Goal: Entertainment & Leisure: Consume media (video, audio)

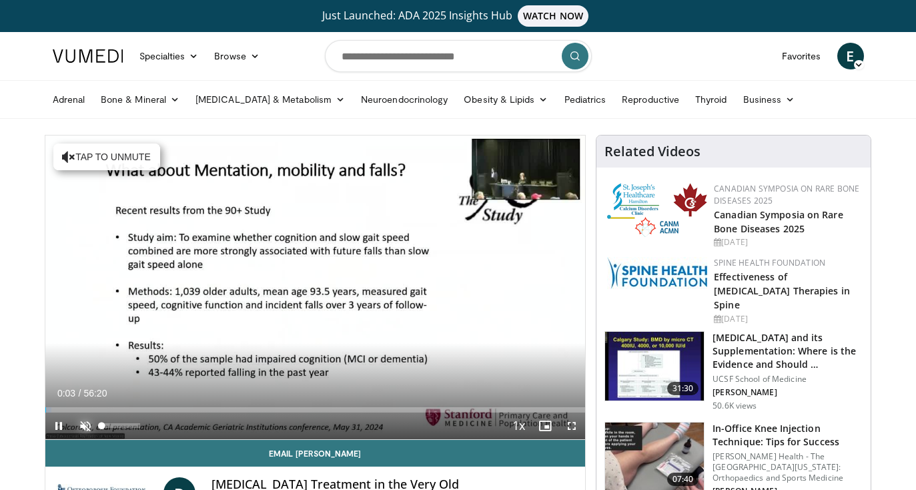
click at [89, 424] on span "Video Player" at bounding box center [85, 425] width 27 height 27
click at [576, 428] on video-js "**********" at bounding box center [315, 287] width 540 height 304
click at [574, 428] on span "Video Player" at bounding box center [571, 425] width 27 height 27
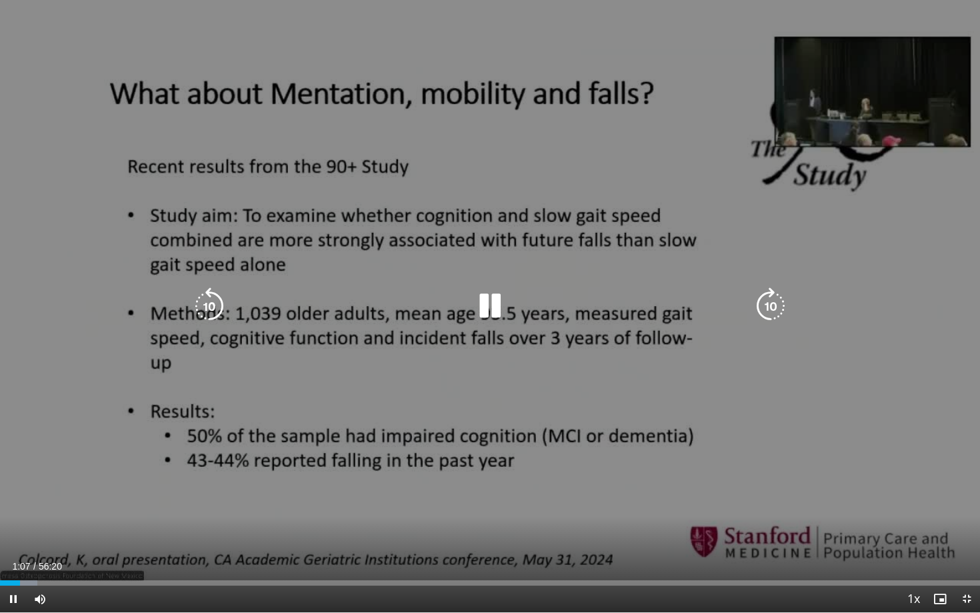
click at [489, 439] on div "10 seconds Tap to unmute" at bounding box center [490, 306] width 980 height 612
click at [211, 311] on icon "Video Player" at bounding box center [209, 305] width 37 height 37
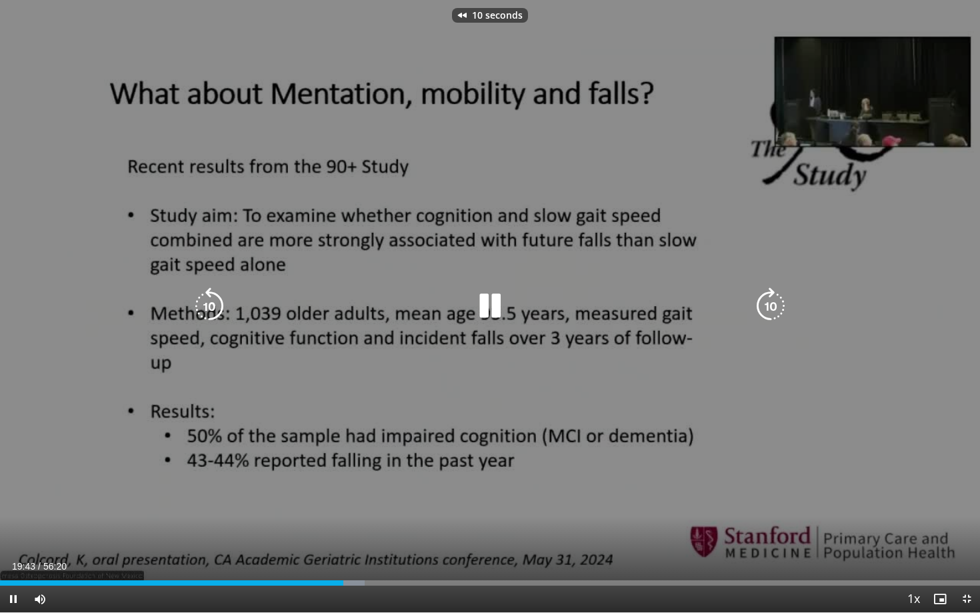
click at [211, 309] on icon "Video Player" at bounding box center [209, 305] width 37 height 37
click at [212, 307] on icon "Video Player" at bounding box center [209, 305] width 37 height 37
click at [789, 89] on div "10 seconds Tap to unmute" at bounding box center [490, 306] width 980 height 612
click at [203, 308] on icon "Video Player" at bounding box center [209, 305] width 37 height 37
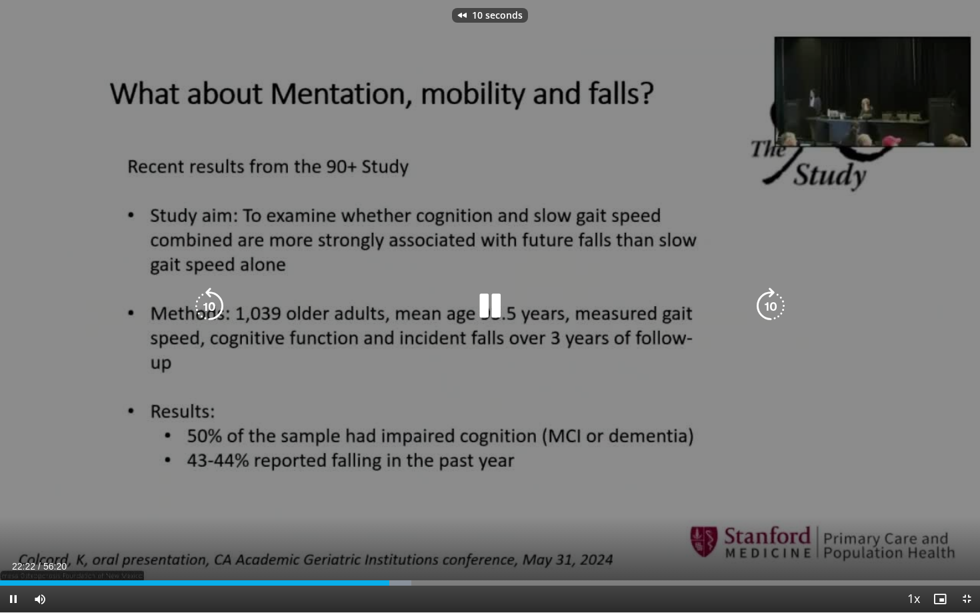
click at [203, 308] on icon "Video Player" at bounding box center [209, 305] width 37 height 37
click at [217, 311] on icon "Video Player" at bounding box center [209, 305] width 37 height 37
click at [217, 310] on icon "Video Player" at bounding box center [209, 305] width 37 height 37
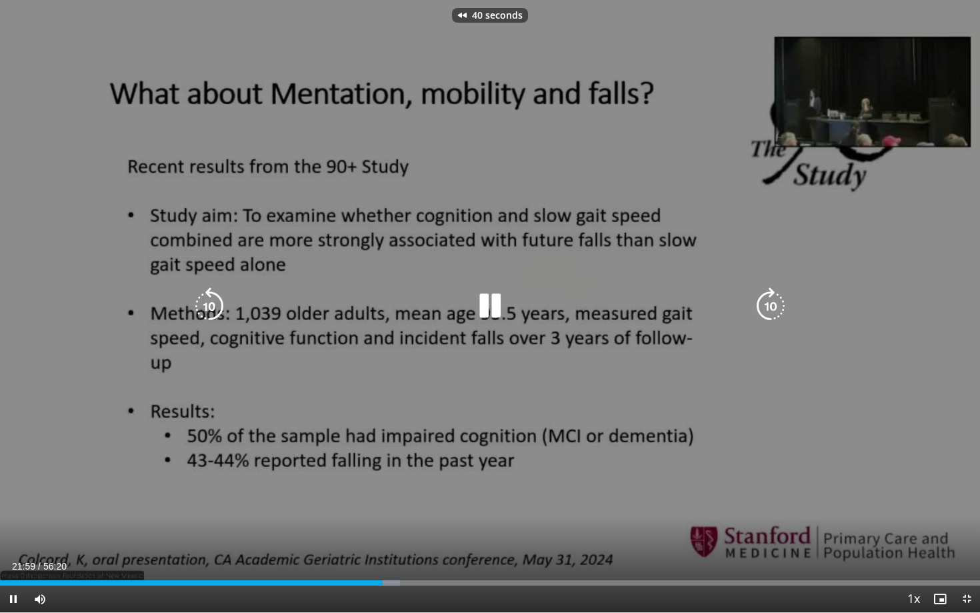
click at [218, 309] on icon "Video Player" at bounding box center [209, 305] width 37 height 37
click at [491, 301] on icon "Video Player" at bounding box center [490, 305] width 37 height 37
click at [496, 308] on icon "Video Player" at bounding box center [490, 305] width 37 height 37
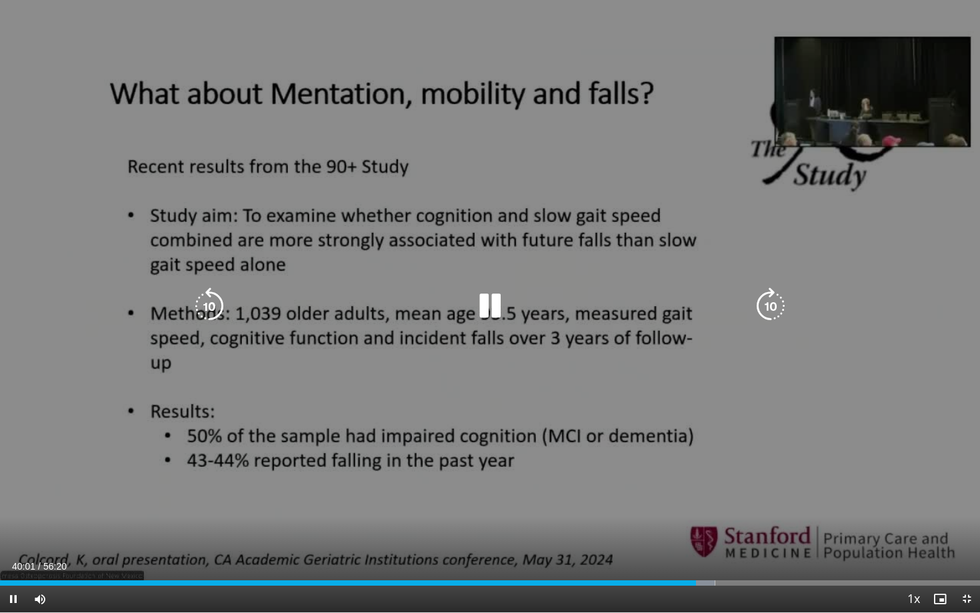
click at [499, 313] on icon "Video Player" at bounding box center [490, 305] width 37 height 37
click at [498, 305] on icon "Video Player" at bounding box center [490, 305] width 37 height 37
click at [195, 308] on icon "Video Player" at bounding box center [209, 305] width 37 height 37
click at [218, 311] on icon "Video Player" at bounding box center [209, 305] width 37 height 37
click at [202, 311] on icon "Video Player" at bounding box center [209, 305] width 37 height 37
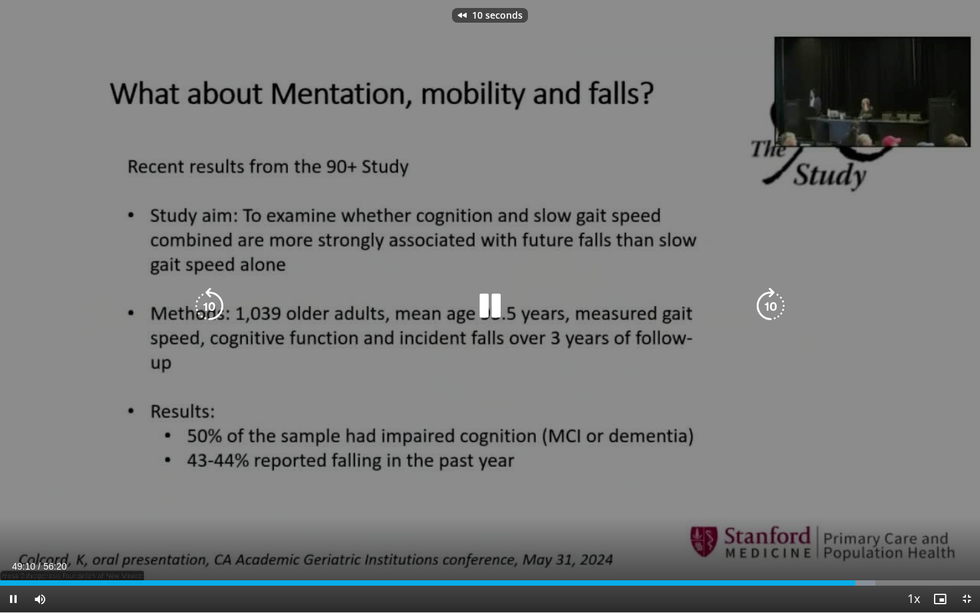
click at [202, 311] on icon "Video Player" at bounding box center [209, 305] width 37 height 37
click at [217, 314] on icon "Video Player" at bounding box center [209, 305] width 37 height 37
click at [217, 315] on icon "Video Player" at bounding box center [209, 305] width 37 height 37
click at [215, 301] on icon "Video Player" at bounding box center [209, 305] width 37 height 37
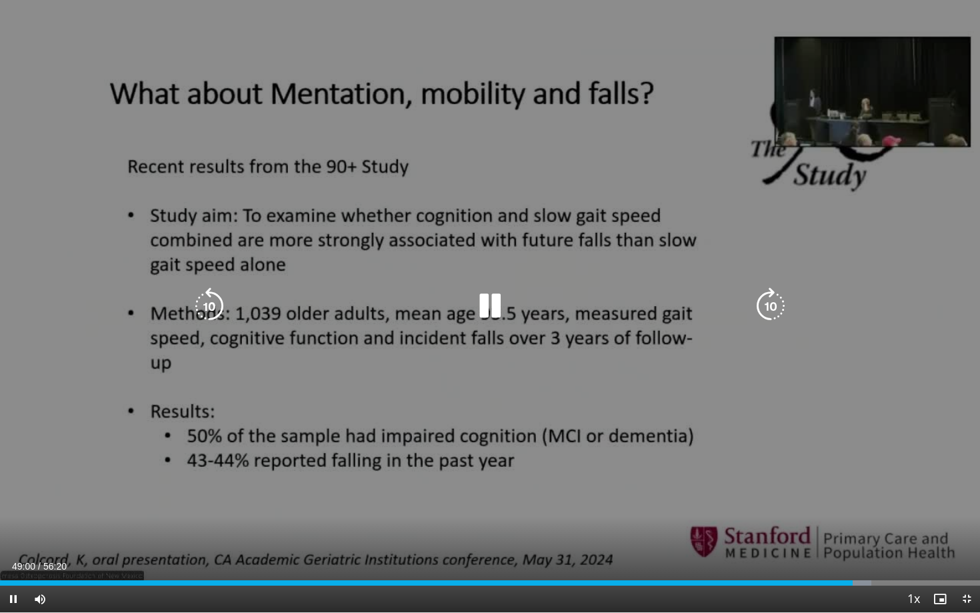
click at [215, 301] on icon "Video Player" at bounding box center [209, 305] width 37 height 37
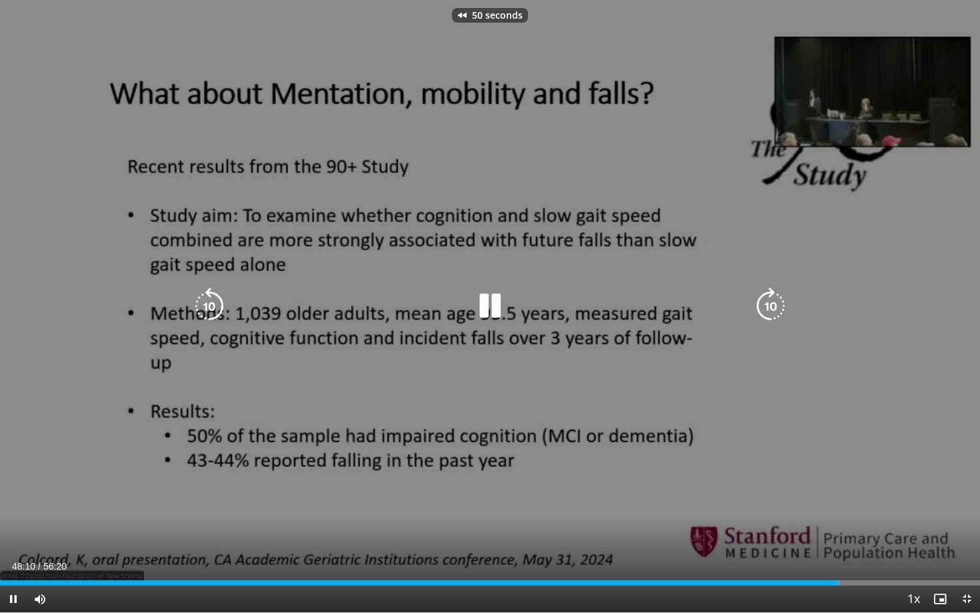
click at [215, 301] on icon "Video Player" at bounding box center [209, 305] width 37 height 37
click at [202, 303] on icon "Video Player" at bounding box center [209, 305] width 37 height 37
click at [482, 303] on icon "Video Player" at bounding box center [490, 305] width 37 height 37
click at [486, 304] on icon "Video Player" at bounding box center [490, 305] width 37 height 37
click at [220, 309] on icon "Video Player" at bounding box center [209, 305] width 37 height 37
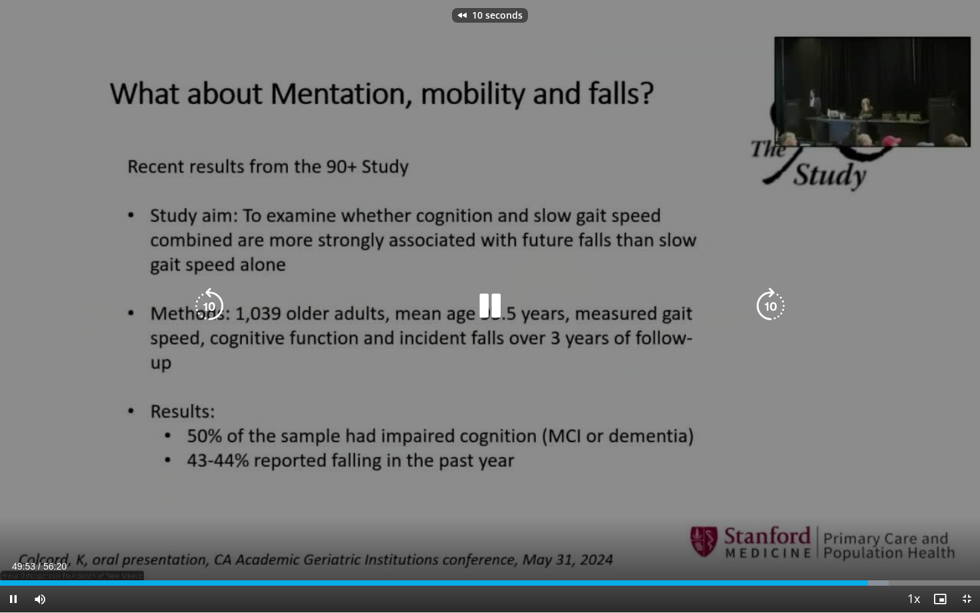
click at [220, 309] on icon "Video Player" at bounding box center [209, 305] width 37 height 37
click at [219, 293] on icon "Video Player" at bounding box center [209, 305] width 37 height 37
click at [218, 295] on icon "Video Player" at bounding box center [209, 305] width 37 height 37
